Goal: Find specific page/section: Find specific page/section

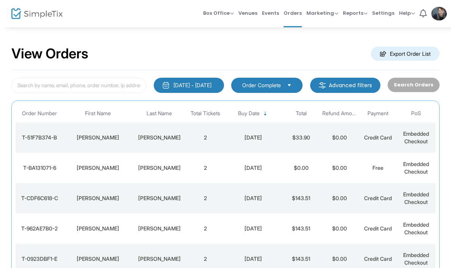
click at [256, 140] on div "[DATE]" at bounding box center [253, 138] width 54 height 8
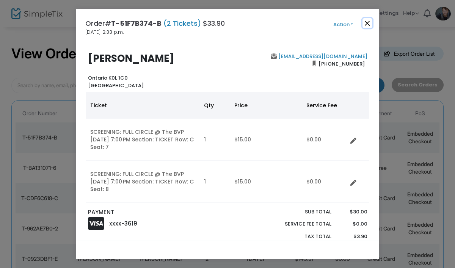
click at [369, 23] on button "Close" at bounding box center [368, 23] width 10 height 10
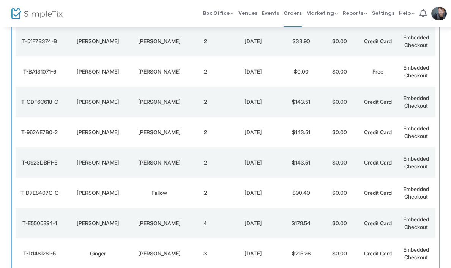
scroll to position [97, 0]
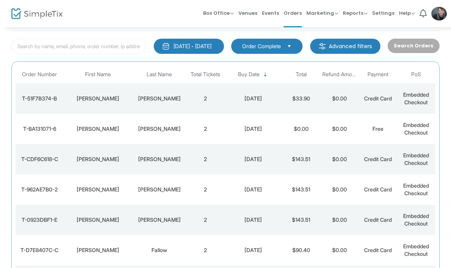
scroll to position [47, 0]
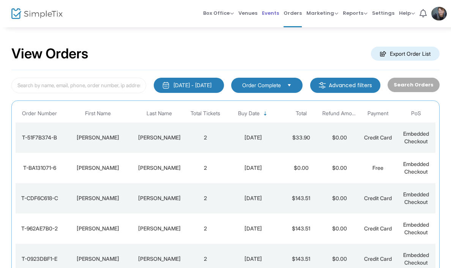
click at [271, 10] on span "Events" at bounding box center [270, 12] width 17 height 19
